Goal: Task Accomplishment & Management: Use online tool/utility

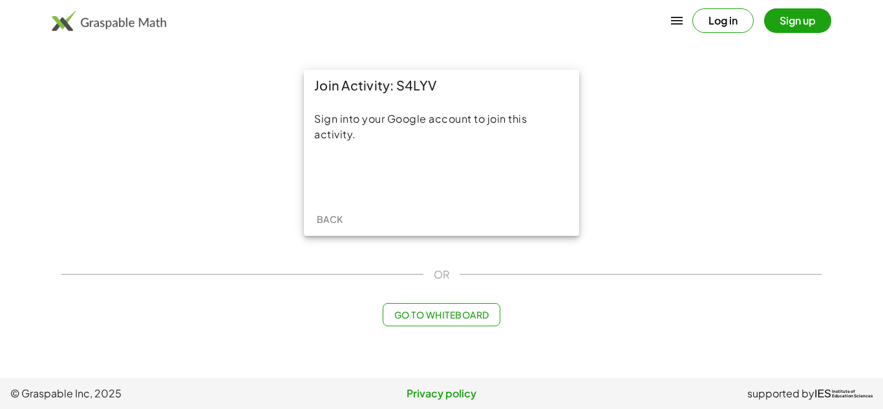
click at [449, 160] on div "Sign into your Google account to join this activity." at bounding box center [441, 151] width 275 height 101
